Goal: Task Accomplishment & Management: Complete application form

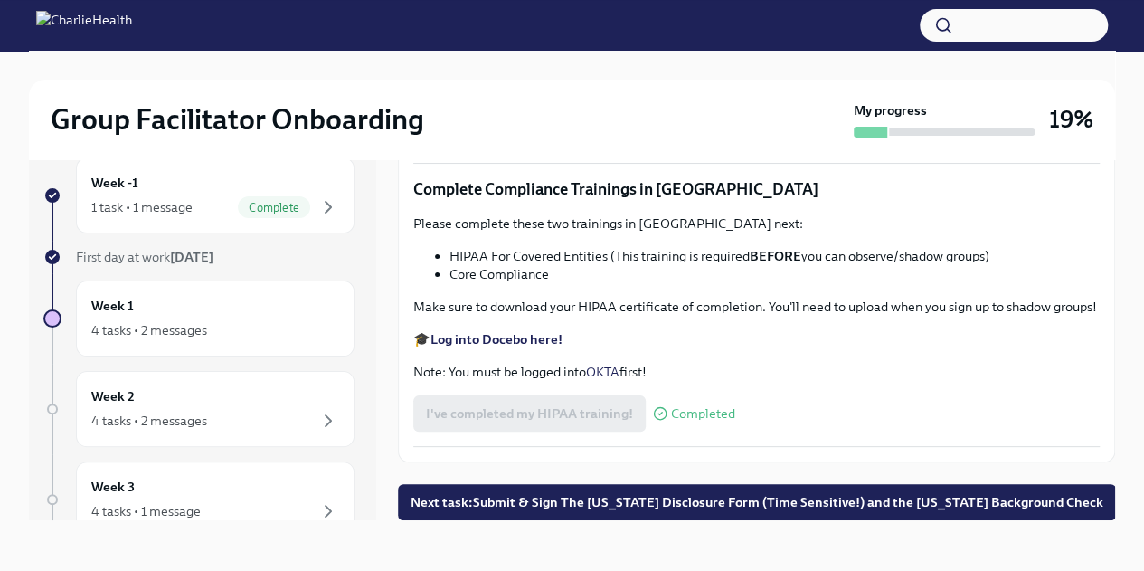
scroll to position [4192, 0]
click at [770, 501] on span "Next task : Submit & Sign The [US_STATE] Disclosure Form (Time Sensitive!) and …" at bounding box center [757, 502] width 693 height 18
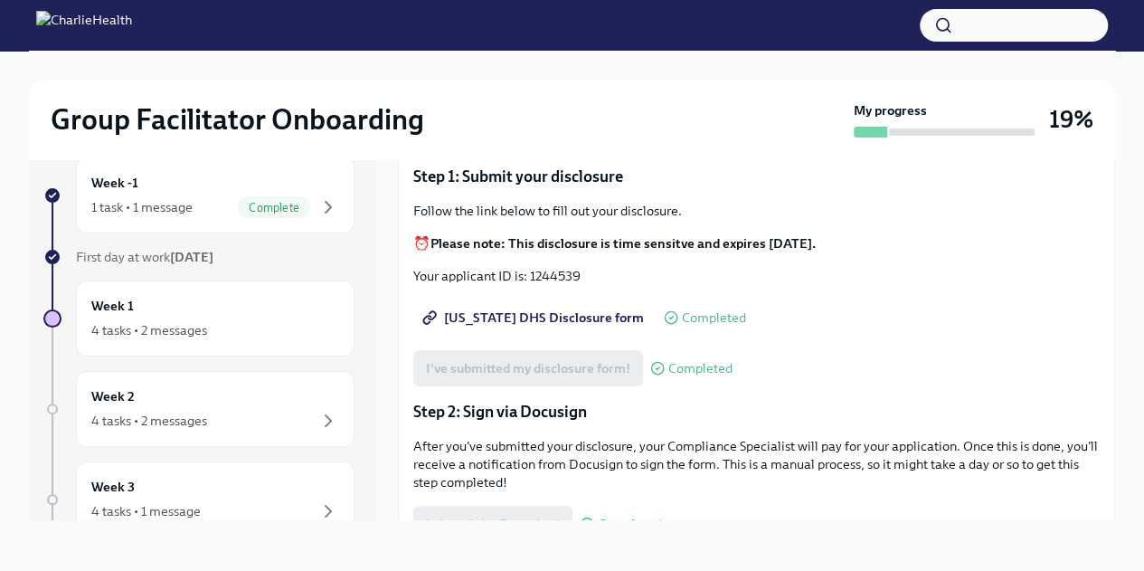
scroll to position [147, 0]
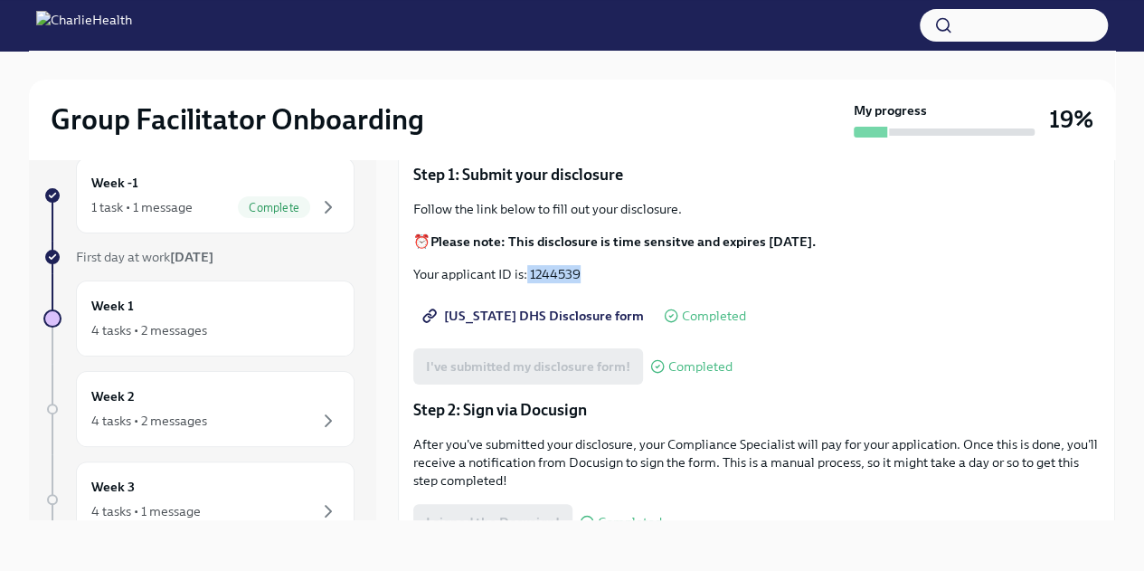
drag, startPoint x: 528, startPoint y: 268, endPoint x: 599, endPoint y: 274, distance: 70.8
click at [599, 274] on p "Your applicant ID is: 1244539" at bounding box center [756, 274] width 686 height 18
copy p "1244539"
click at [535, 314] on span "[US_STATE] DHS Disclosure form" at bounding box center [535, 316] width 218 height 18
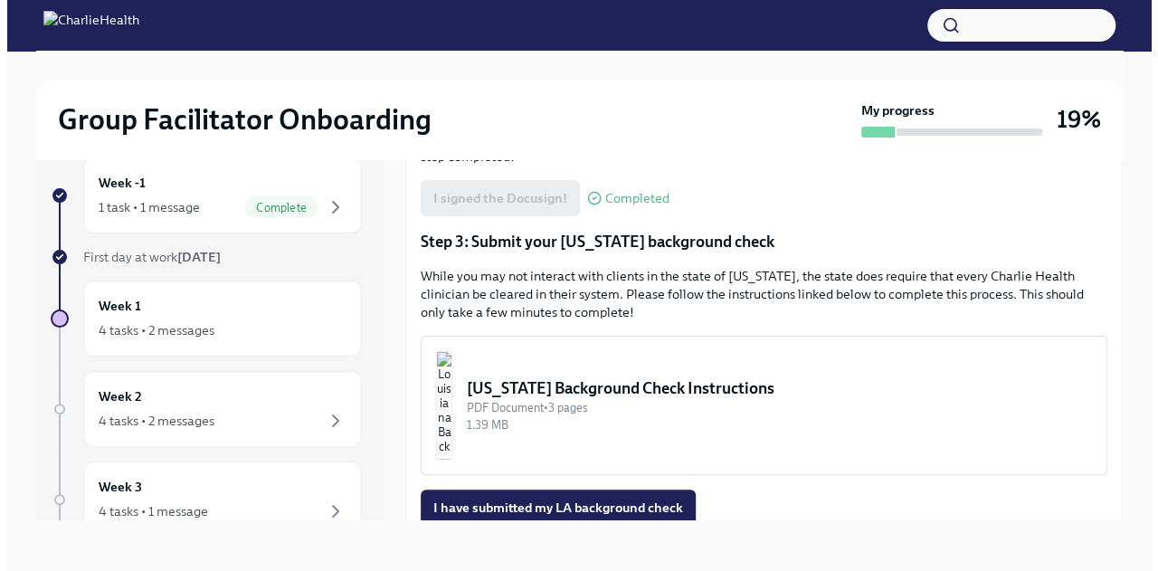
scroll to position [469, 0]
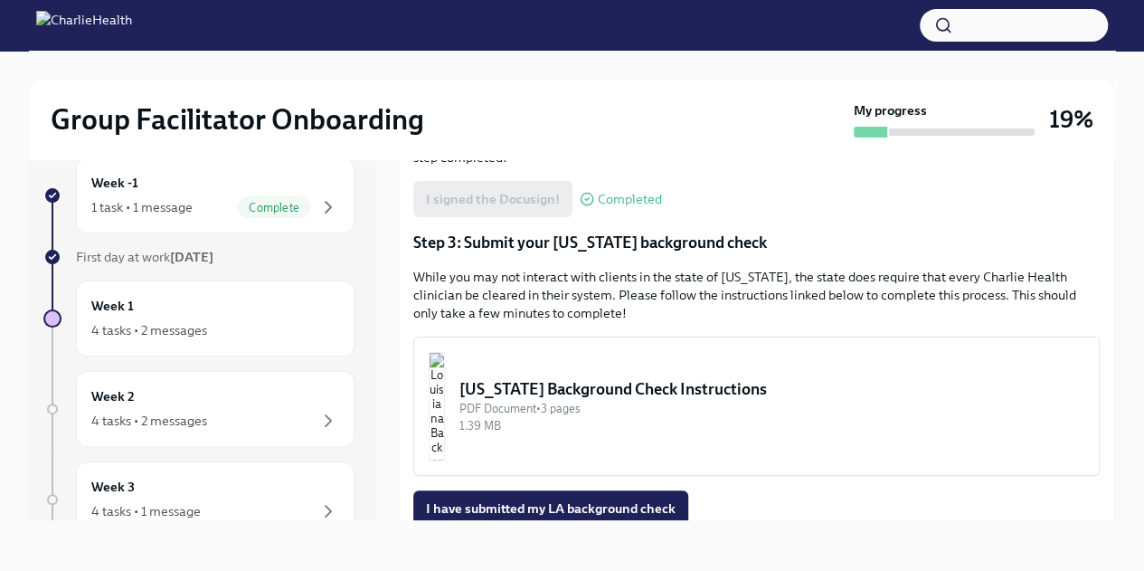
click at [684, 386] on div "[US_STATE] Background Check Instructions" at bounding box center [771, 389] width 625 height 22
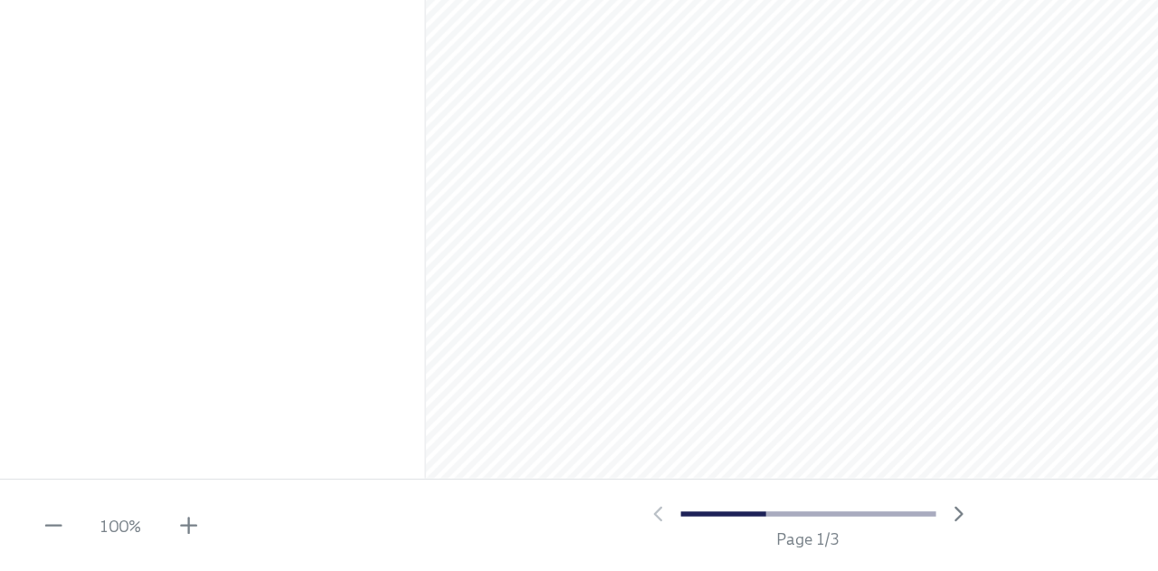
scroll to position [268, 0]
click at [671, 530] on icon "button" at bounding box center [680, 530] width 18 height 18
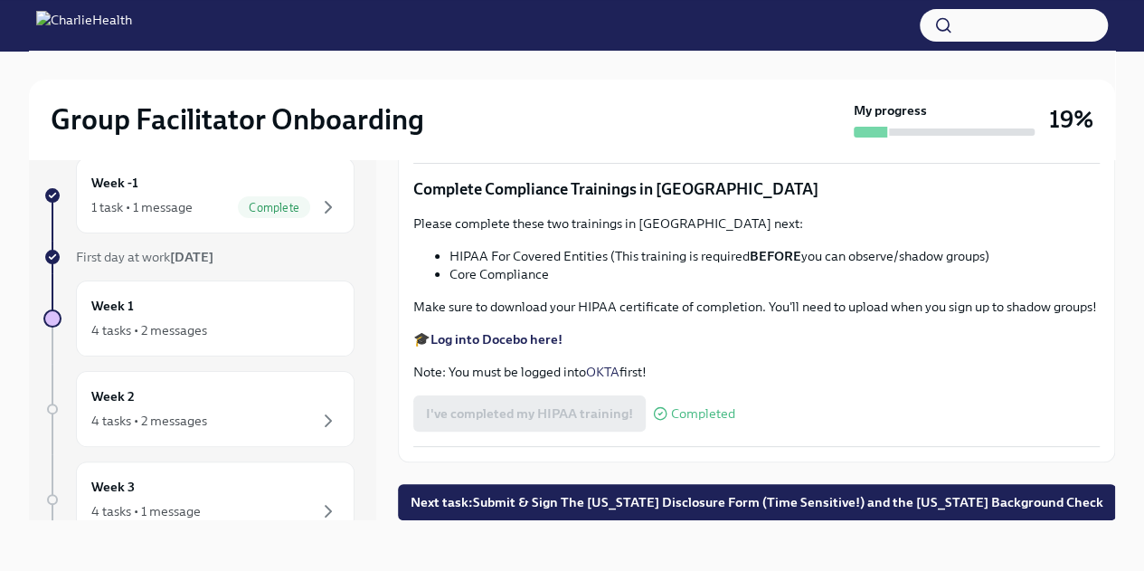
scroll to position [4192, 0]
click at [482, 510] on span "Next task : Submit & Sign The [US_STATE] Disclosure Form (Time Sensitive!) and …" at bounding box center [757, 502] width 693 height 18
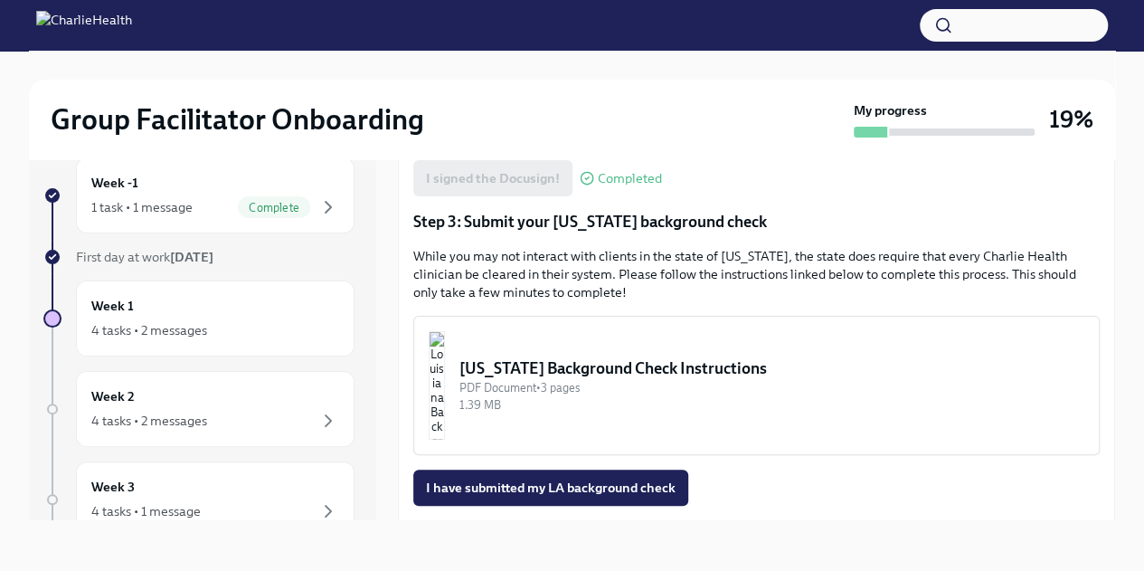
scroll to position [552, 0]
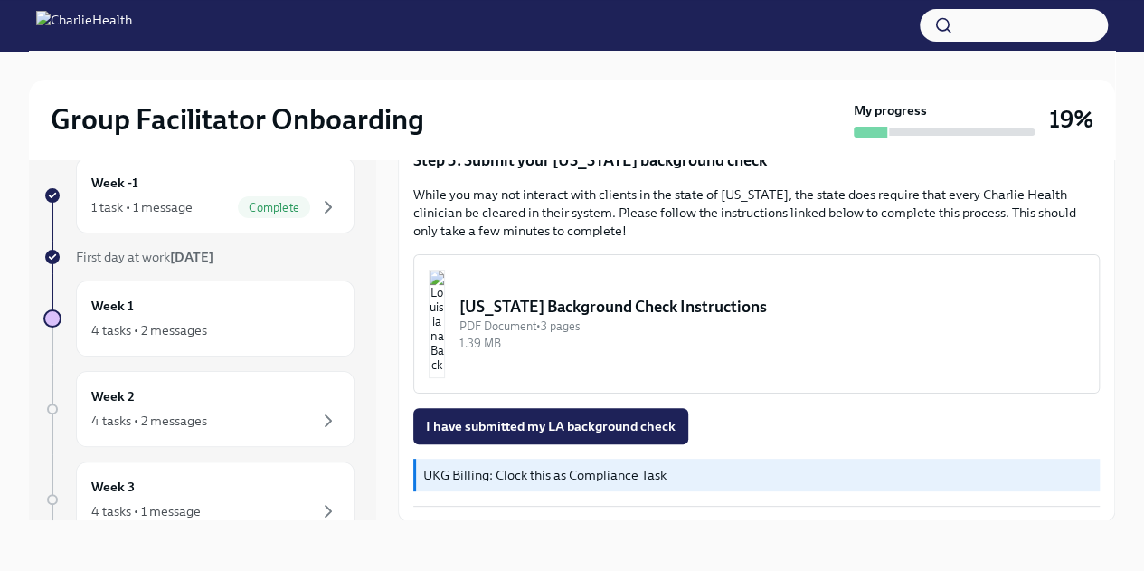
click at [621, 436] on button "I have submitted my LA background check" at bounding box center [550, 426] width 275 height 36
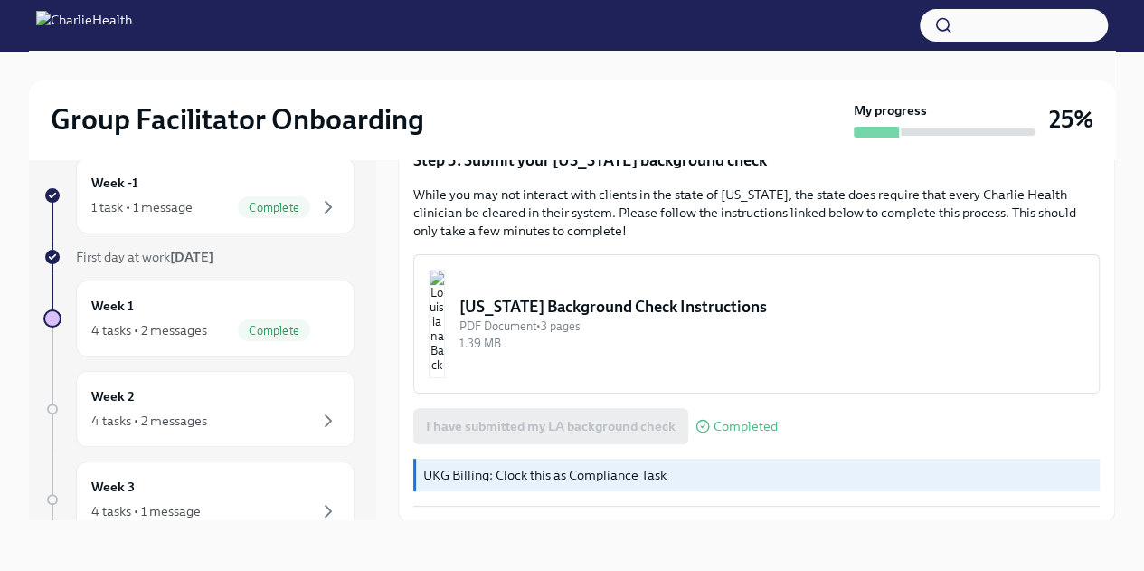
click at [161, 299] on div "Week 1 4 tasks • 2 messages Complete" at bounding box center [215, 318] width 248 height 45
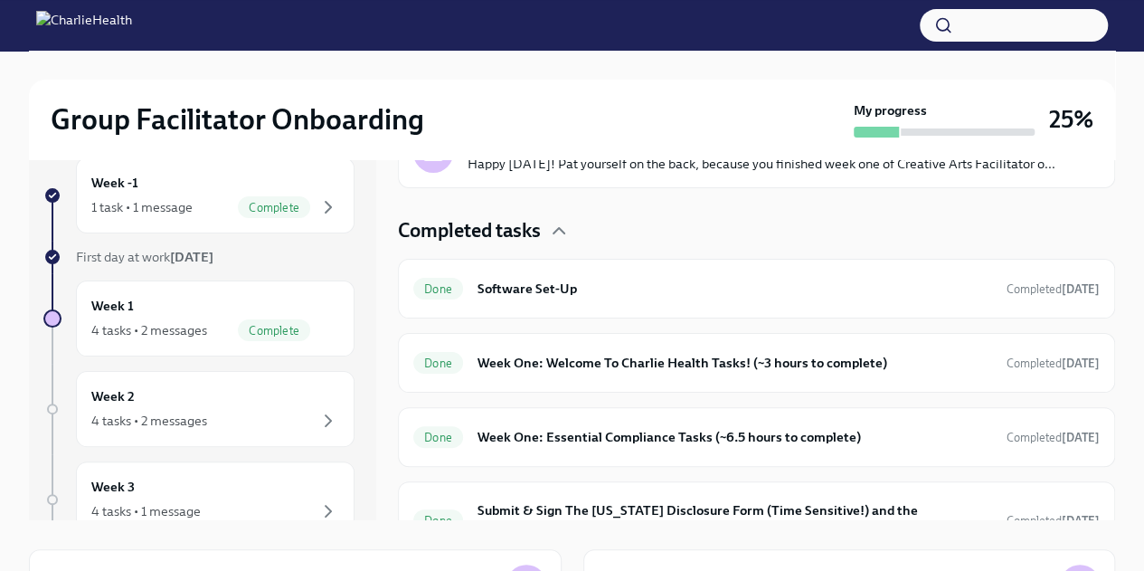
scroll to position [441, 0]
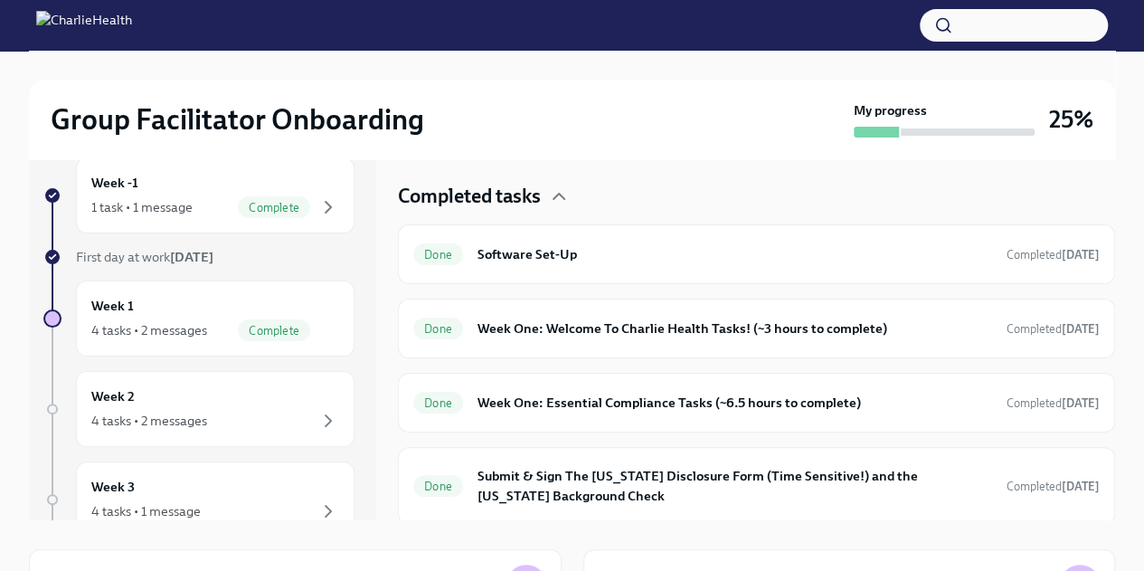
click at [136, 390] on div "Week 2 4 tasks • 2 messages" at bounding box center [215, 408] width 248 height 45
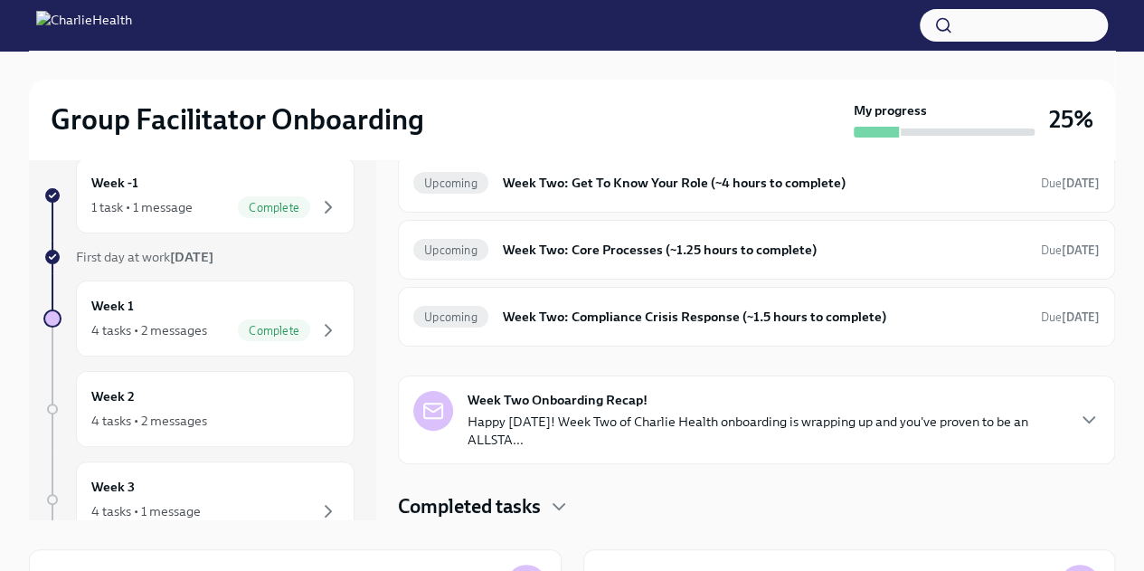
scroll to position [165, 0]
